Goal: Information Seeking & Learning: Check status

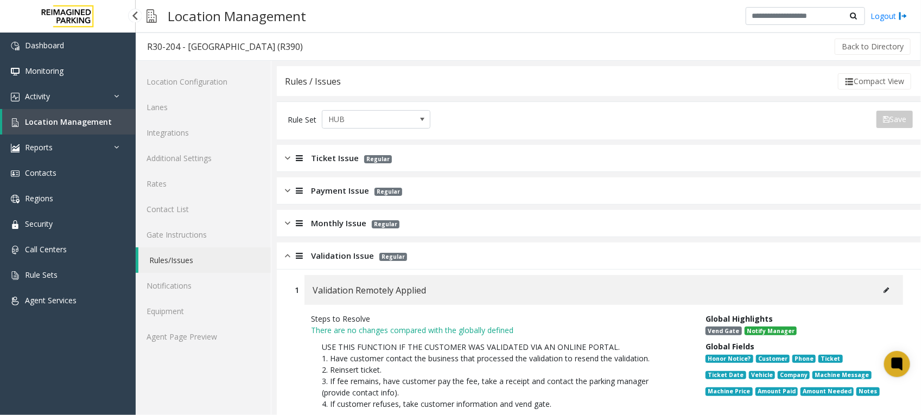
click at [85, 118] on span "Location Management" at bounding box center [68, 122] width 87 height 10
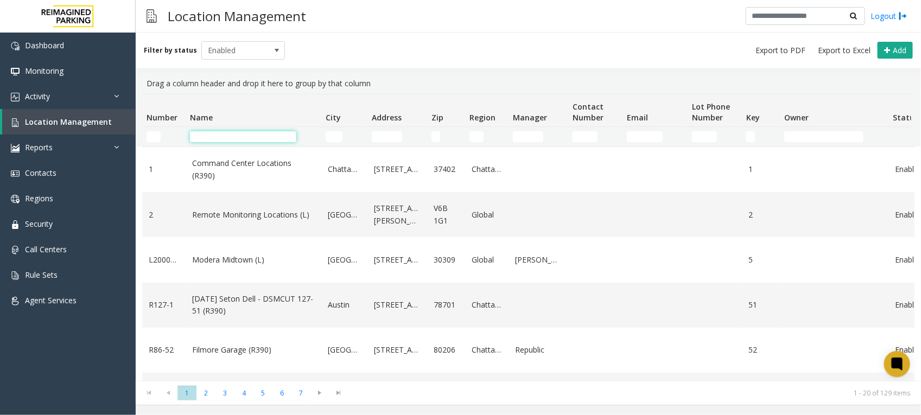
click at [246, 140] on input "Name Filter" at bounding box center [243, 136] width 106 height 11
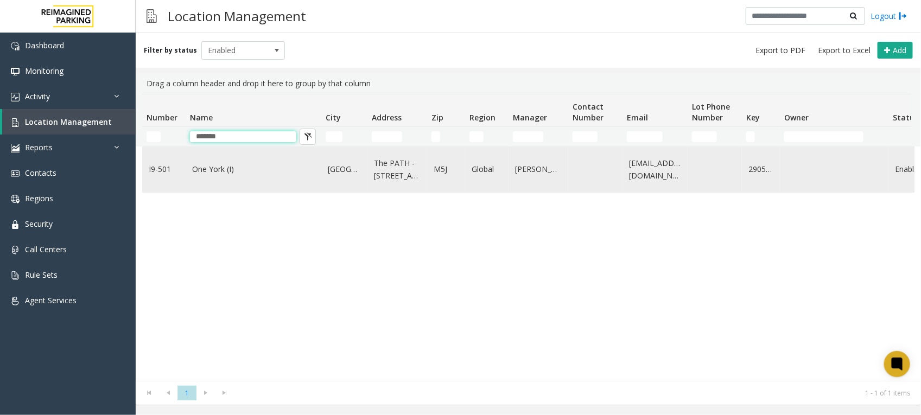
type input "*******"
click at [207, 170] on link "One York (I)" at bounding box center [253, 169] width 123 height 12
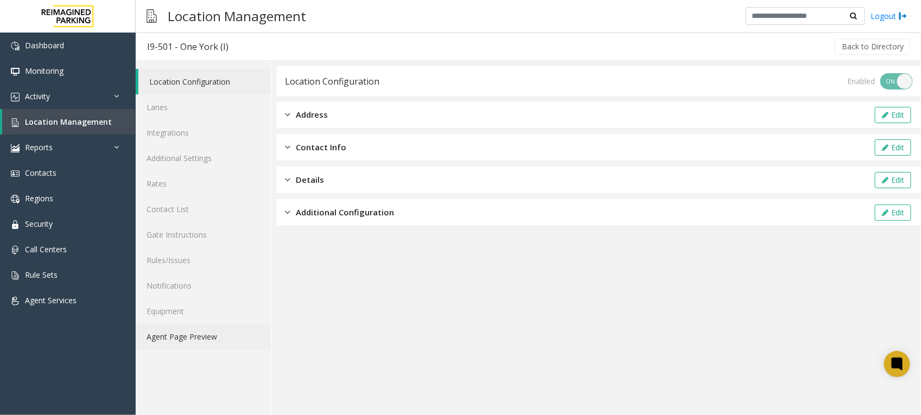
click at [194, 340] on link "Agent Page Preview" at bounding box center [203, 337] width 135 height 26
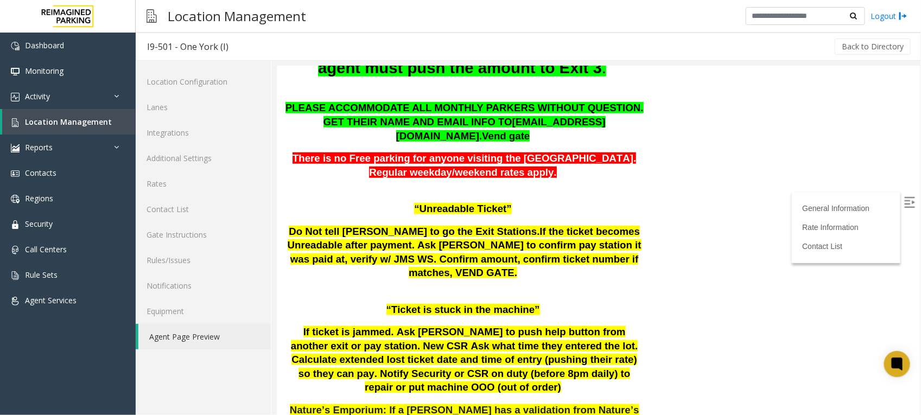
scroll to position [407, 0]
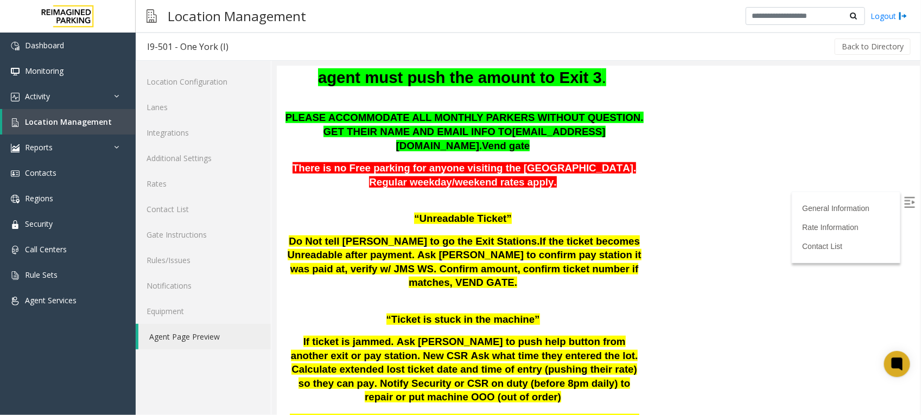
click at [423, 335] on span "If ticket is jammed. Ask [PERSON_NAME] to push help button from another exit or…" at bounding box center [463, 368] width 347 height 67
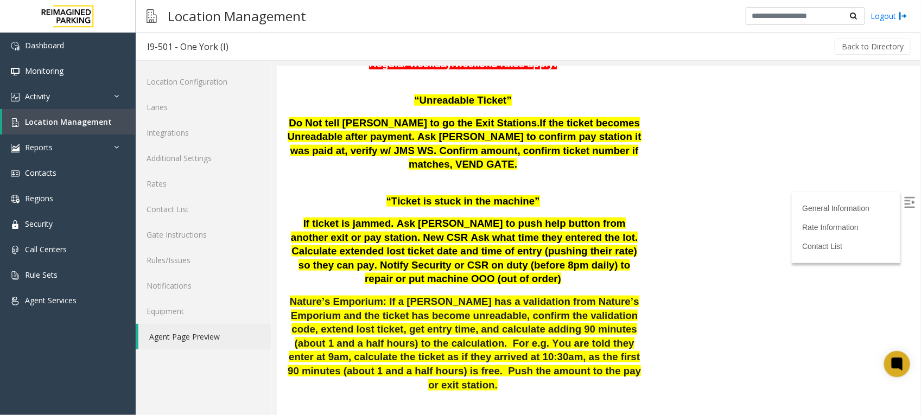
scroll to position [475, 0]
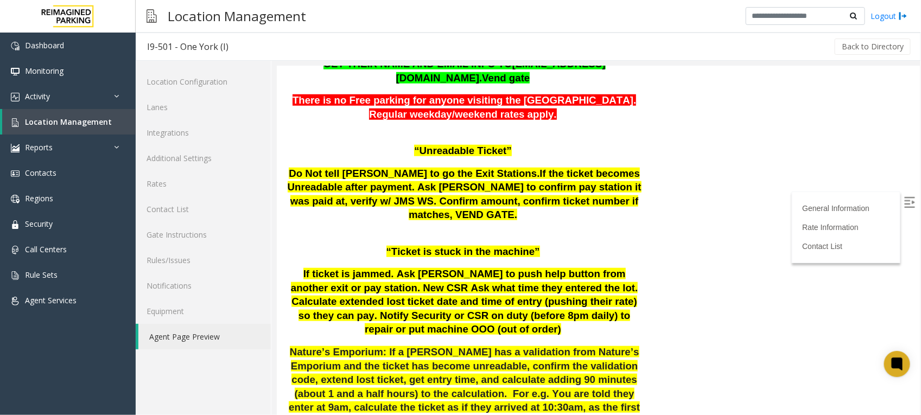
click at [397, 346] on span "Nature’s Emporium: If a [PERSON_NAME] has a validation from Nature’s Emporium a…" at bounding box center [463, 393] width 353 height 95
click at [64, 121] on span "Location Management" at bounding box center [68, 122] width 87 height 10
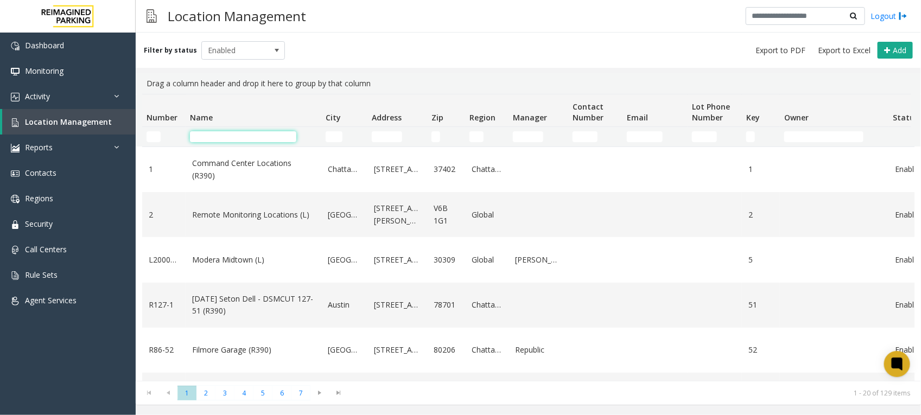
click at [256, 139] on input "Name Filter" at bounding box center [243, 136] width 106 height 11
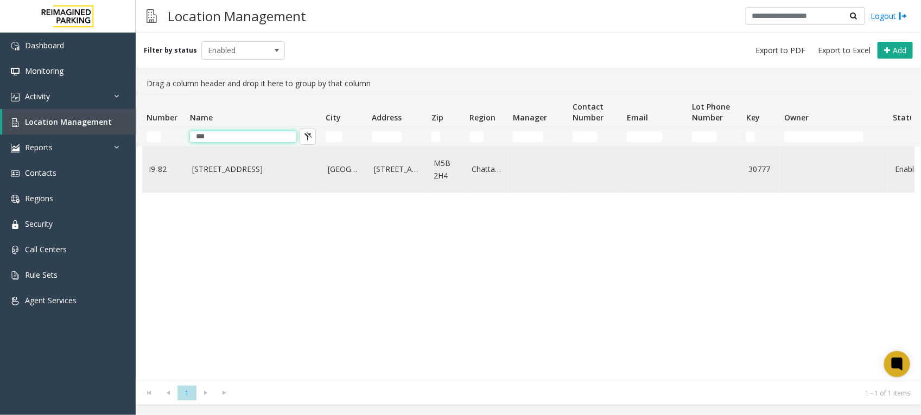
type input "***"
click at [236, 173] on link "[STREET_ADDRESS]" at bounding box center [253, 169] width 123 height 12
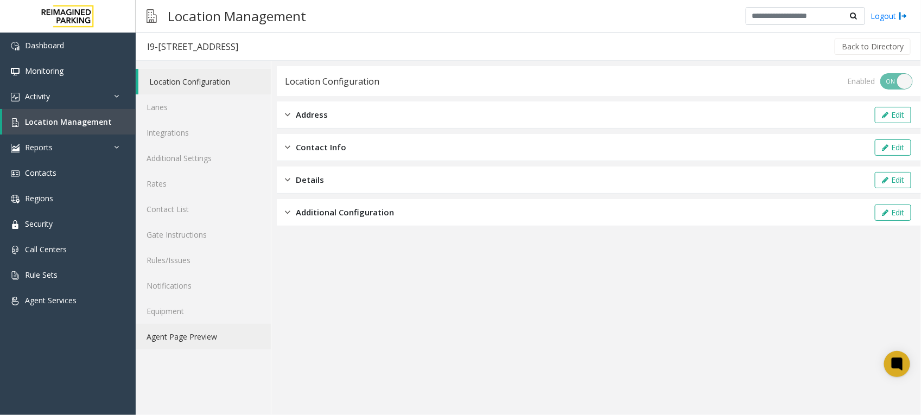
click at [199, 334] on link "Agent Page Preview" at bounding box center [203, 337] width 135 height 26
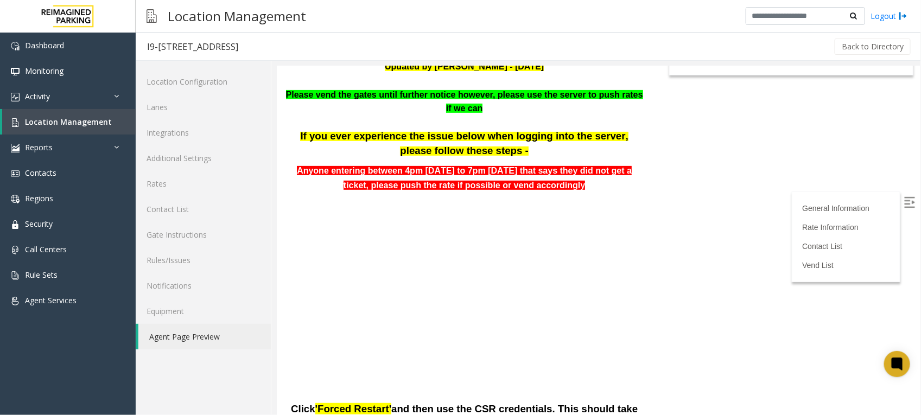
scroll to position [136, 0]
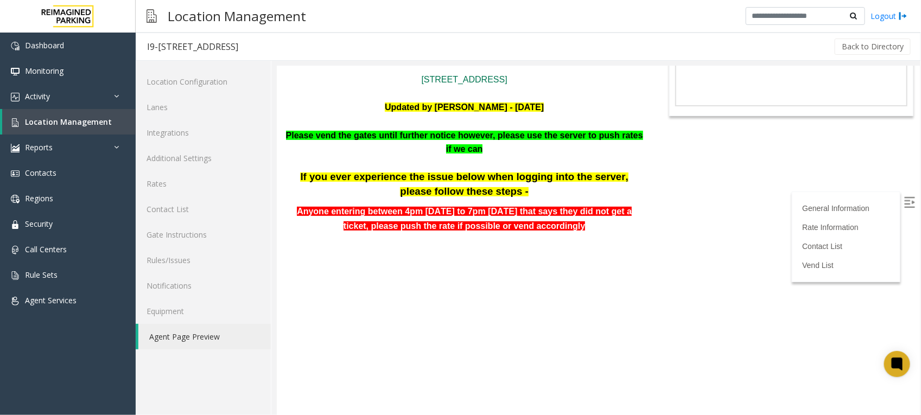
click at [171, 335] on link "Agent Page Preview" at bounding box center [204, 337] width 132 height 26
click at [681, 183] on body "I9-82 - 777 Bay St. (I) General Information Revenue Control Manufacturer: ZEAG …" at bounding box center [597, 104] width 643 height 349
click at [511, 283] on span at bounding box center [462, 326] width 288 height 174
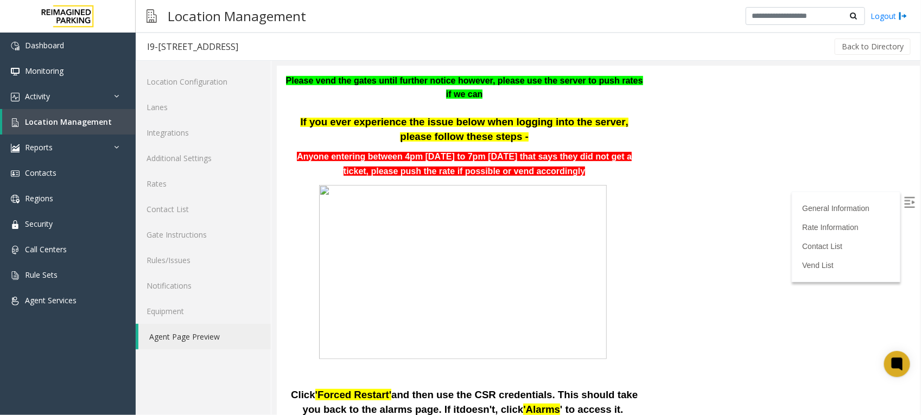
scroll to position [339, 0]
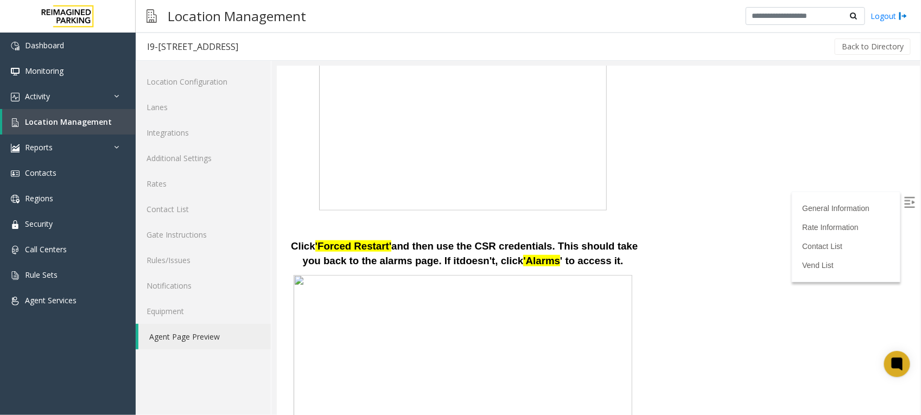
click at [407, 240] on span "and then use the CSR credentials. This should take you back to the alarms page.…" at bounding box center [469, 253] width 335 height 26
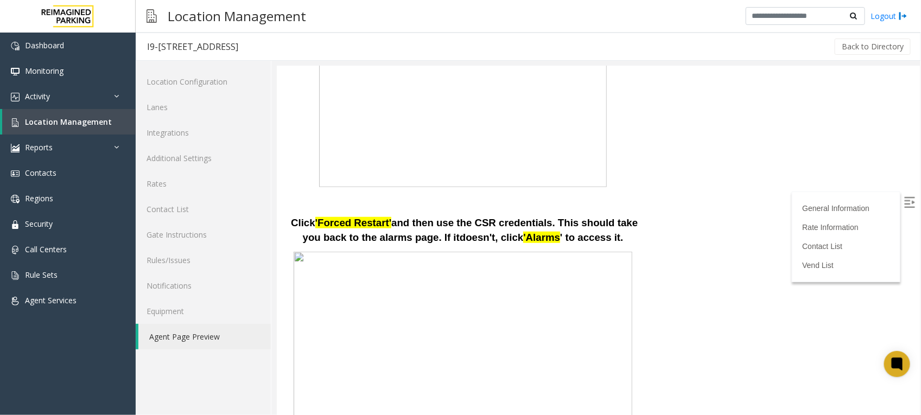
scroll to position [407, 0]
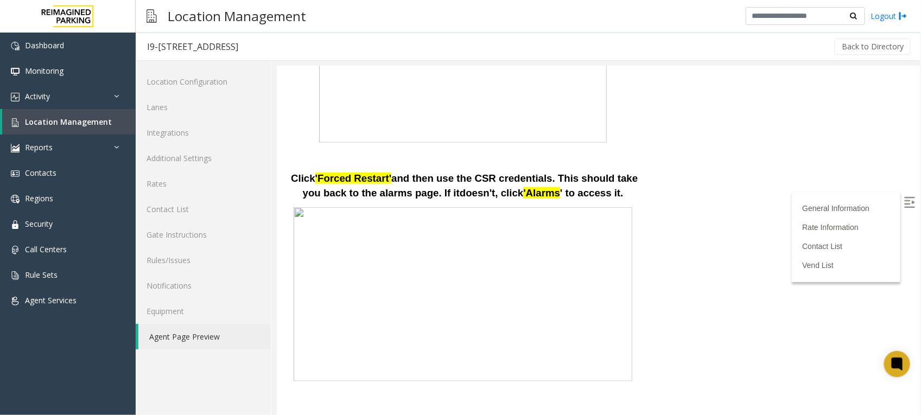
click at [369, 194] on span "and then use the CSR credentials. This should take you back to the alarms page.…" at bounding box center [469, 185] width 335 height 26
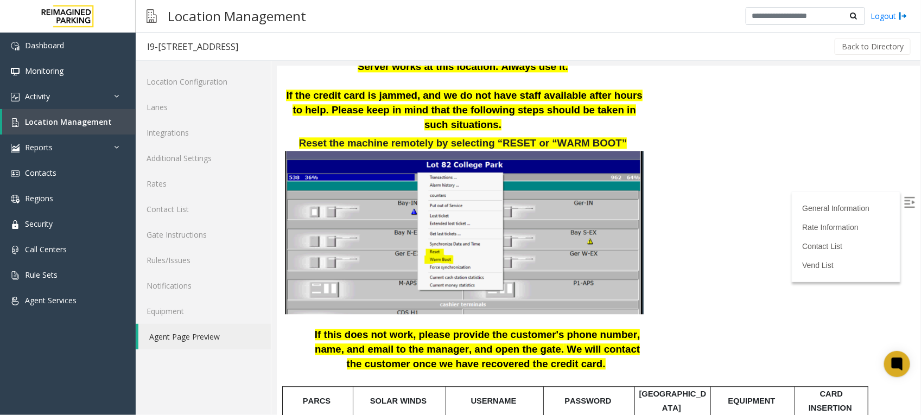
scroll to position [1154, 0]
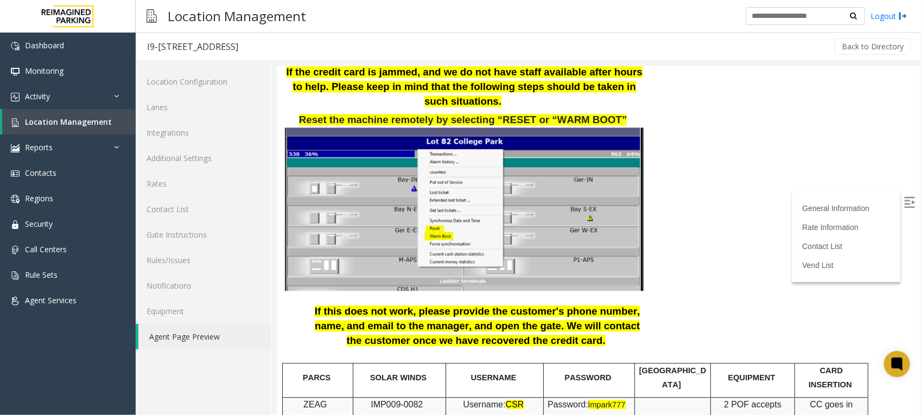
click at [436, 218] on img at bounding box center [463, 208] width 359 height 163
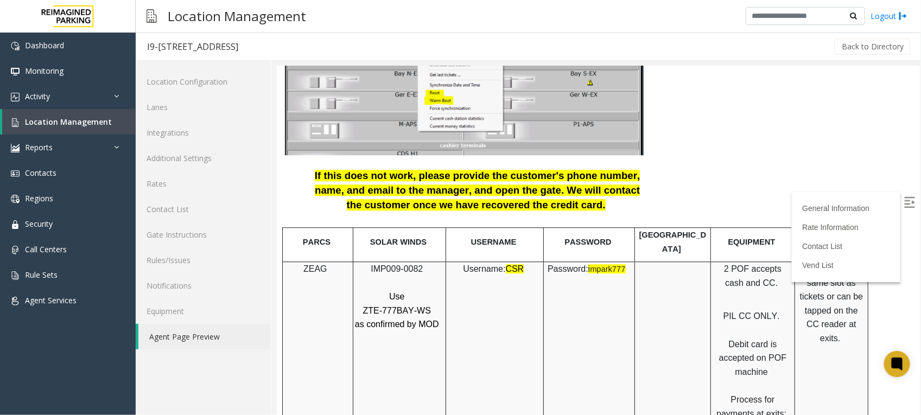
click at [402, 306] on span "ZTE-777BAY-WS" at bounding box center [397, 310] width 68 height 9
copy p "ZTE-777BAY-WS"
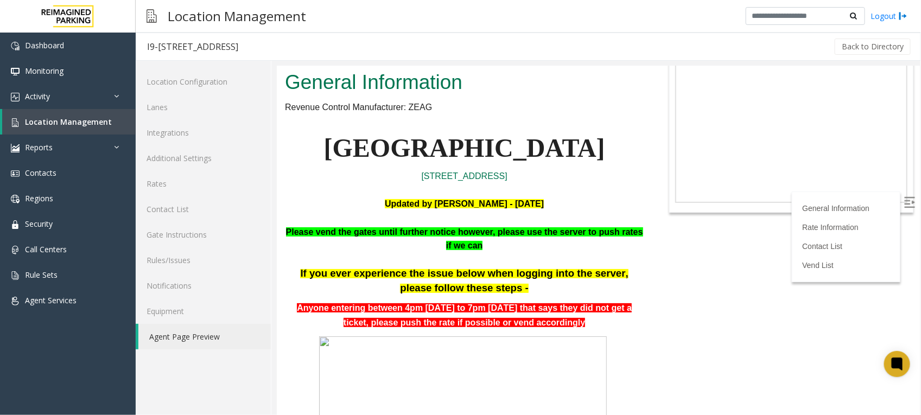
scroll to position [0, 0]
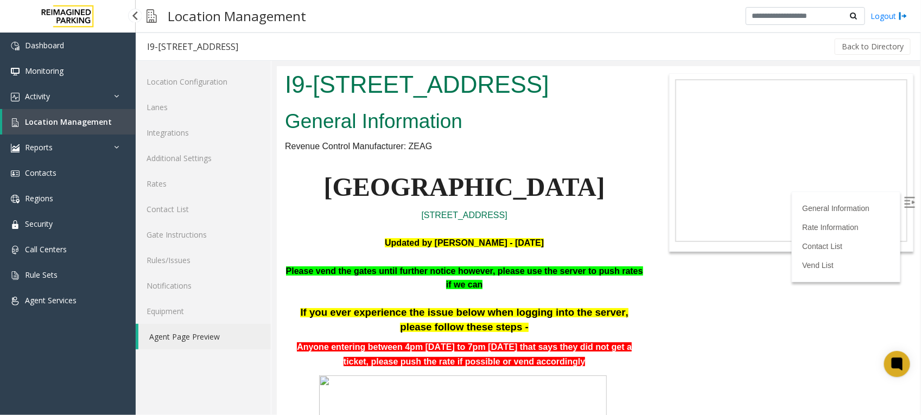
click at [80, 119] on span "Location Management" at bounding box center [68, 122] width 87 height 10
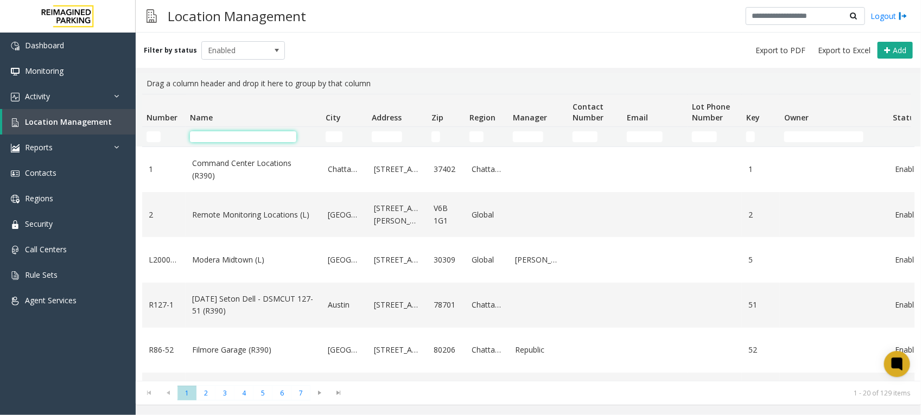
click at [237, 139] on input "Name Filter" at bounding box center [243, 136] width 106 height 11
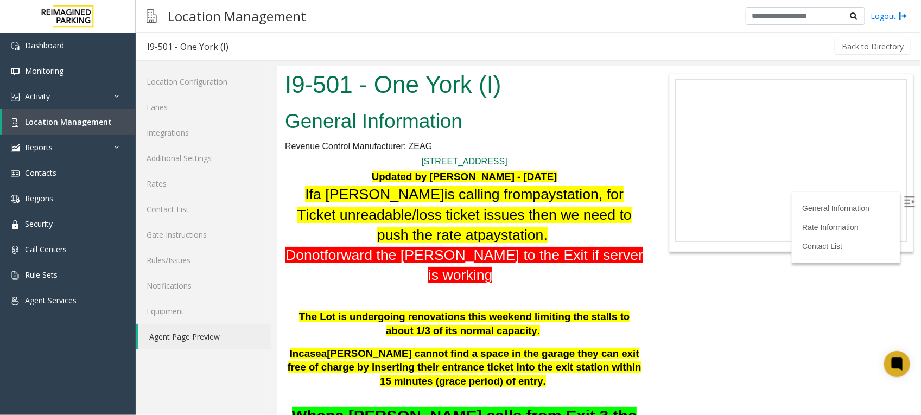
click at [670, 301] on body "I9-501 - One York (I) General Information Revenue Control Manufacturer: ZEAG 1 …" at bounding box center [597, 240] width 643 height 349
click at [526, 301] on span "The Lot is undergoing renovations this weekend limiting the stalls to about 1/3…" at bounding box center [464, 324] width 331 height 26
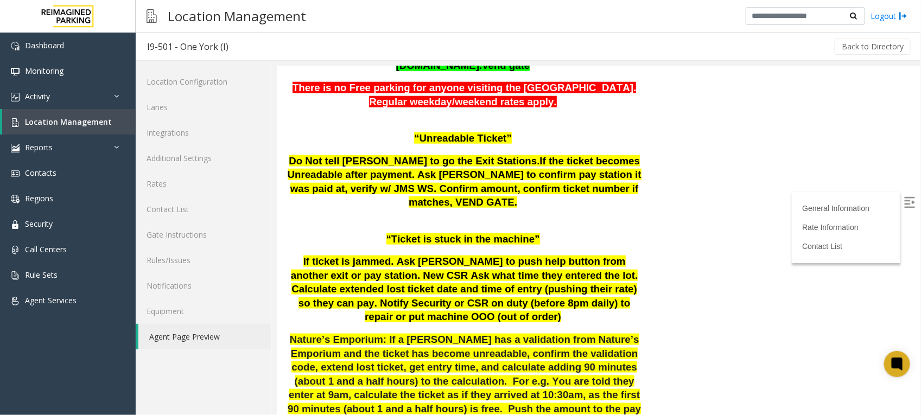
scroll to position [475, 0]
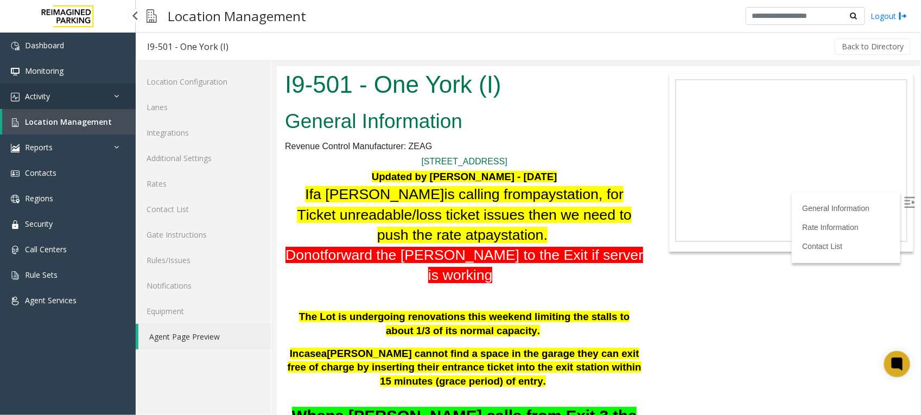
scroll to position [475, 0]
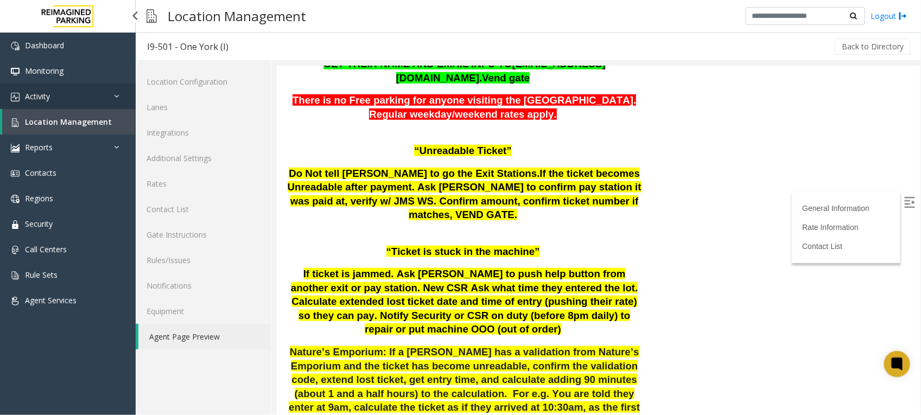
click at [58, 99] on link "Activity" at bounding box center [68, 97] width 136 height 26
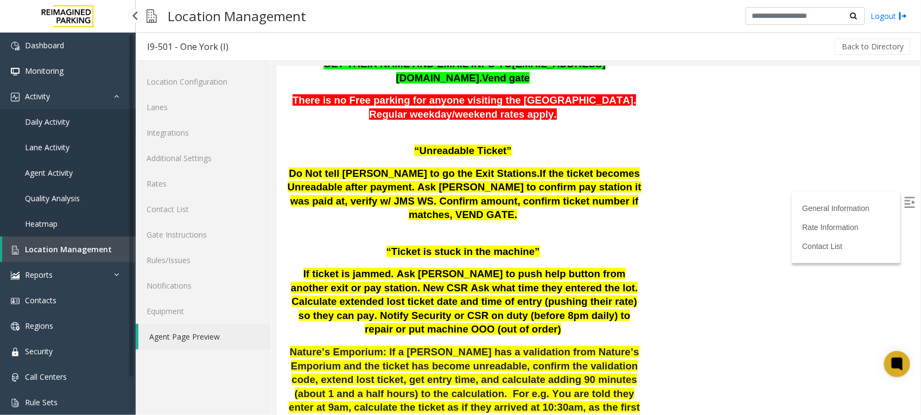
click at [55, 120] on span "Daily Activity" at bounding box center [47, 122] width 45 height 10
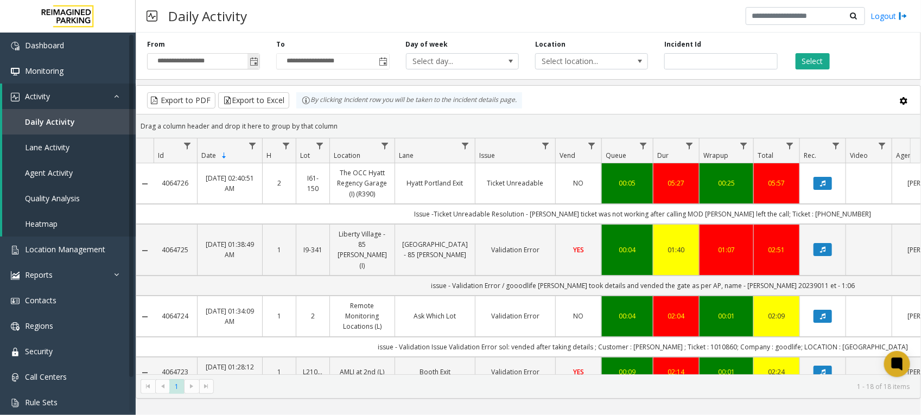
click at [254, 63] on span "Toggle popup" at bounding box center [254, 62] width 9 height 9
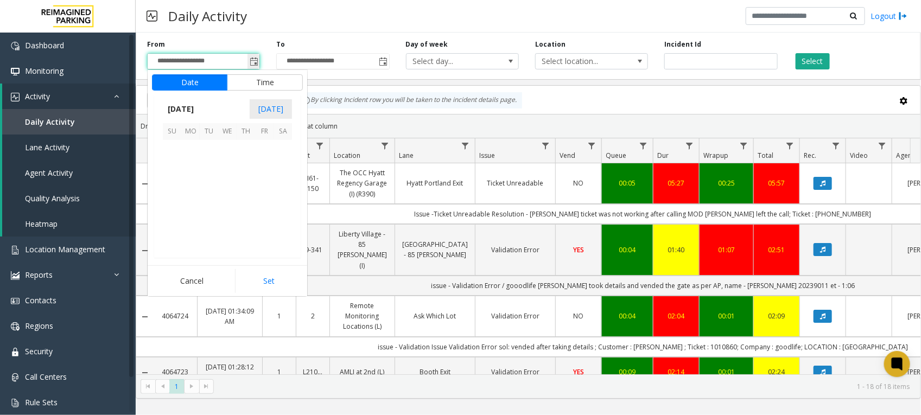
scroll to position [194608, 0]
click at [211, 227] on span "26" at bounding box center [209, 223] width 18 height 18
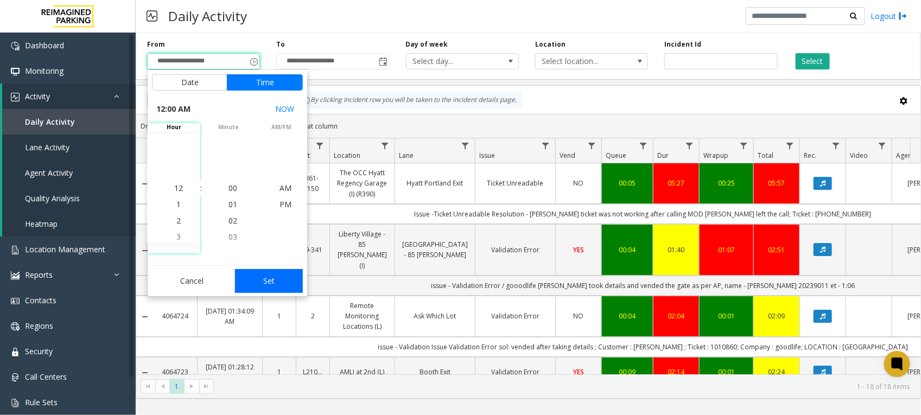
click at [275, 283] on button "Set" at bounding box center [269, 281] width 68 height 24
type input "**********"
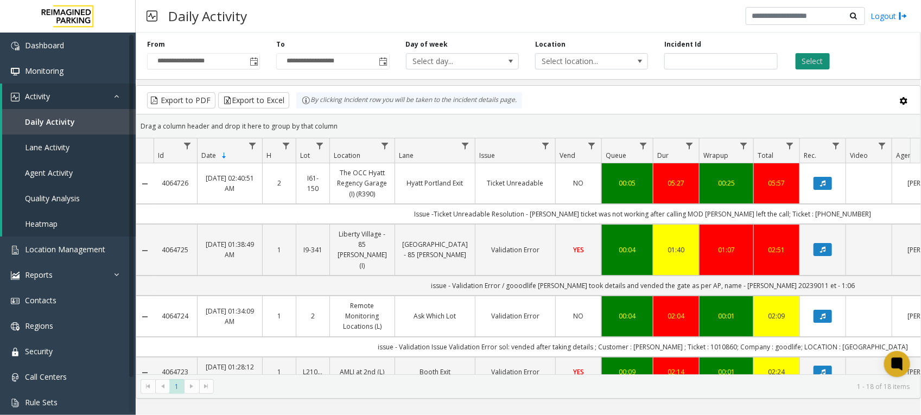
click at [812, 56] on button "Select" at bounding box center [813, 61] width 34 height 16
click at [814, 57] on button "Select" at bounding box center [813, 61] width 34 height 16
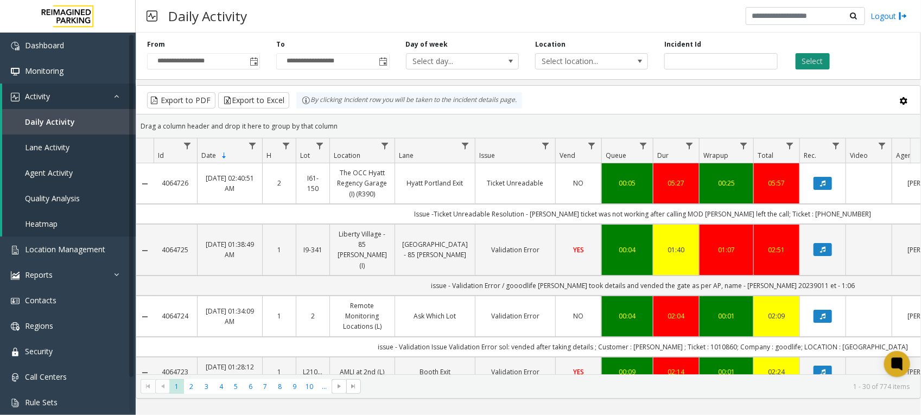
click at [814, 57] on button "Select" at bounding box center [813, 61] width 34 height 16
click at [815, 60] on button "Select" at bounding box center [813, 61] width 34 height 16
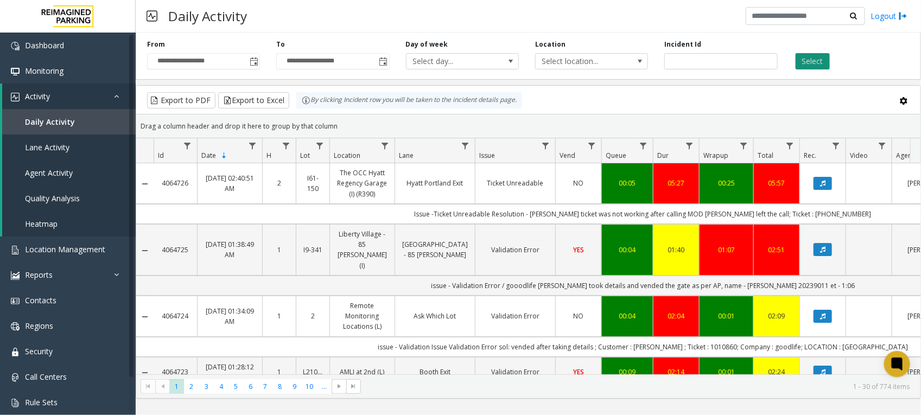
click at [815, 60] on button "Select" at bounding box center [813, 61] width 34 height 16
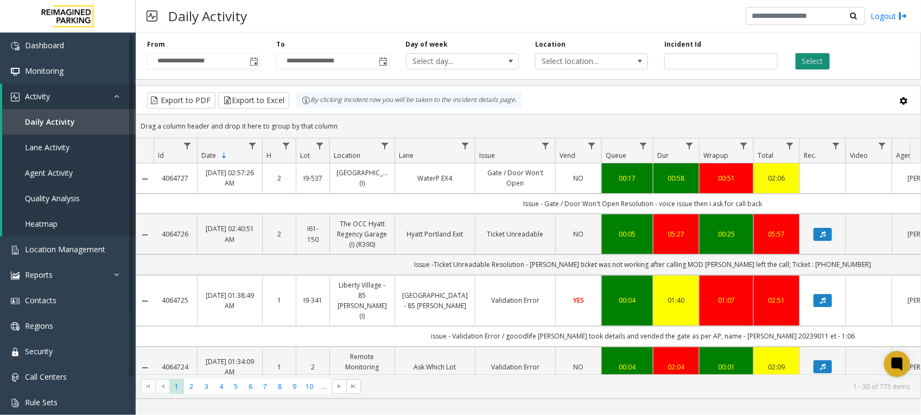
click at [804, 56] on button "Select" at bounding box center [813, 61] width 34 height 16
click at [809, 55] on button "Select" at bounding box center [813, 61] width 34 height 16
click at [805, 64] on button "Select" at bounding box center [813, 61] width 34 height 16
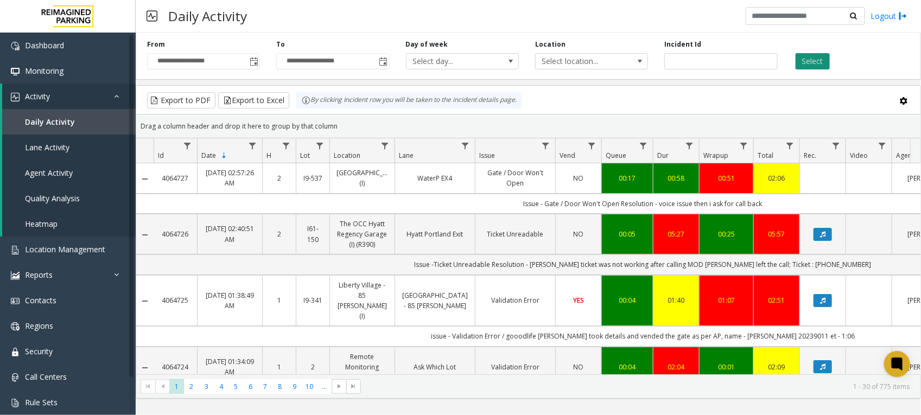
click at [818, 58] on button "Select" at bounding box center [813, 61] width 34 height 16
click at [809, 63] on button "Select" at bounding box center [813, 61] width 34 height 16
click at [821, 58] on button "Select" at bounding box center [813, 61] width 34 height 16
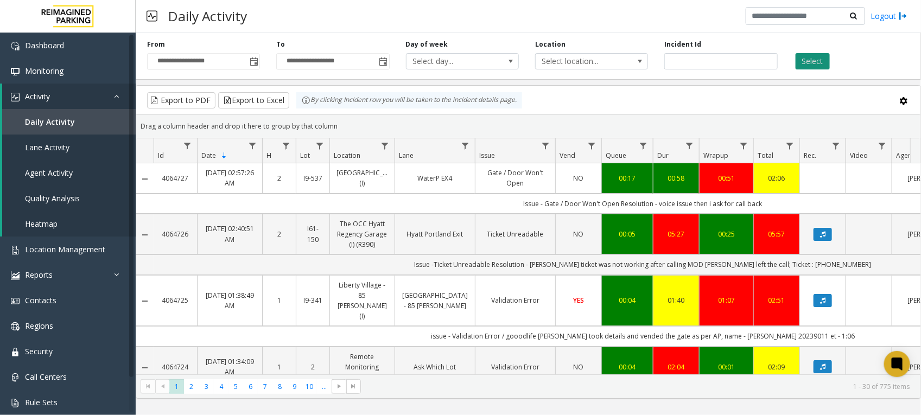
click at [821, 58] on button "Select" at bounding box center [813, 61] width 34 height 16
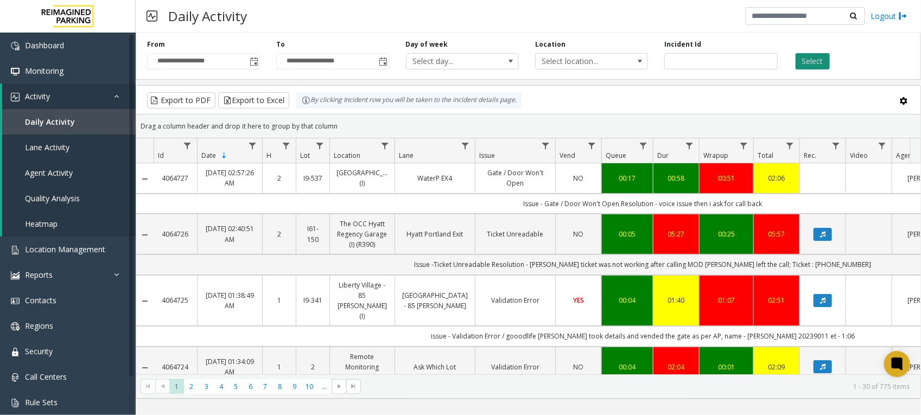
click at [821, 58] on button "Select" at bounding box center [813, 61] width 34 height 16
